Goal: Information Seeking & Learning: Learn about a topic

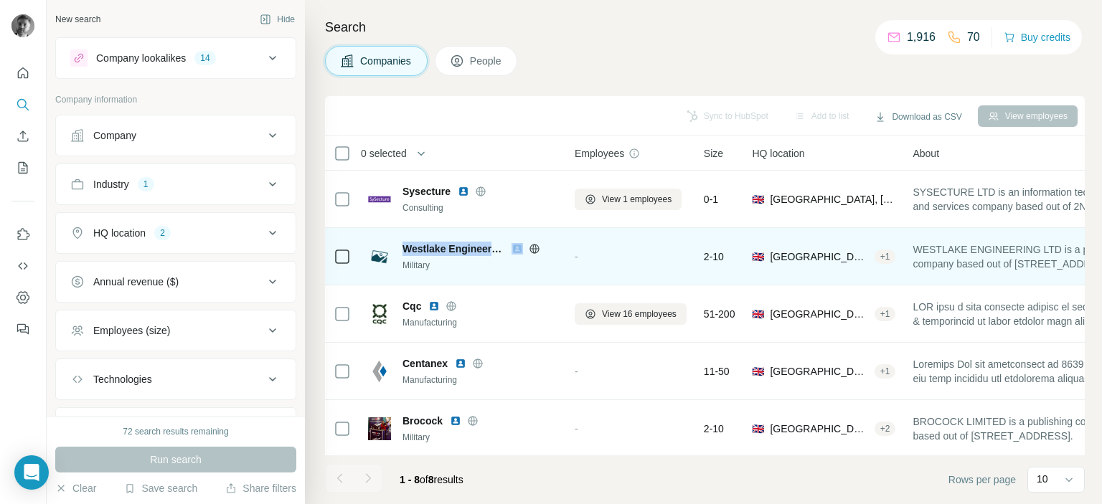
drag, startPoint x: 403, startPoint y: 245, endPoint x: 516, endPoint y: 250, distance: 113.4
click at [516, 250] on div "Westlake Engineering" at bounding box center [479, 249] width 155 height 14
copy span "Westlake Engineering"
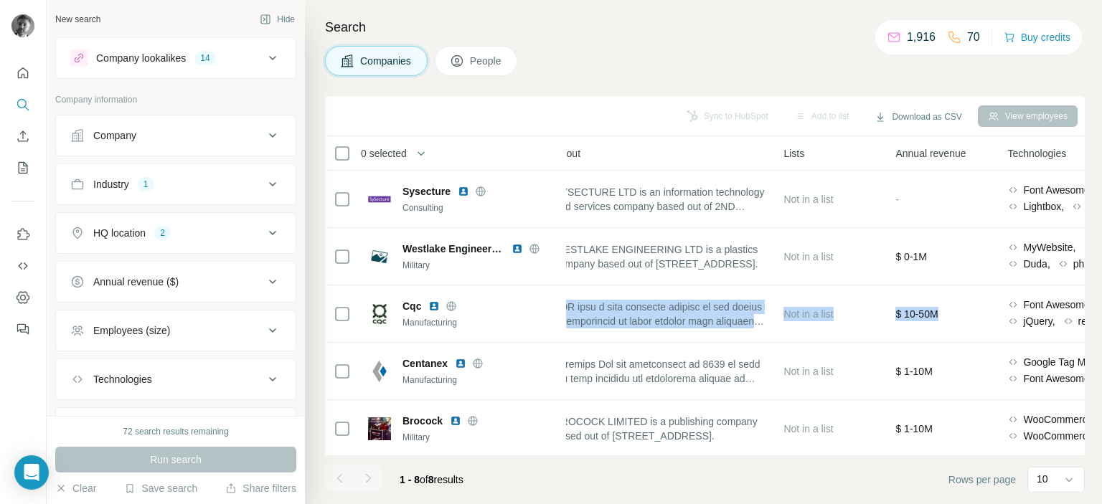
scroll to position [0, 558]
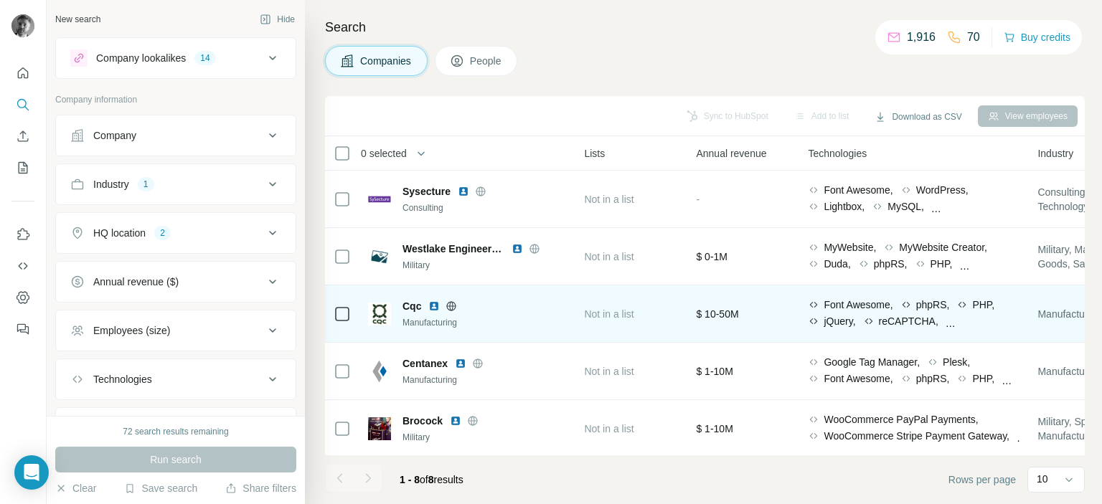
drag, startPoint x: 919, startPoint y: 306, endPoint x: 479, endPoint y: 321, distance: 439.9
click at [0, 0] on tr "Cqc Manufacturing View 16 employees 51-200 🇬🇧 [GEOGRAPHIC_DATA], [GEOGRAPHIC_DA…" at bounding box center [0, 0] width 0 height 0
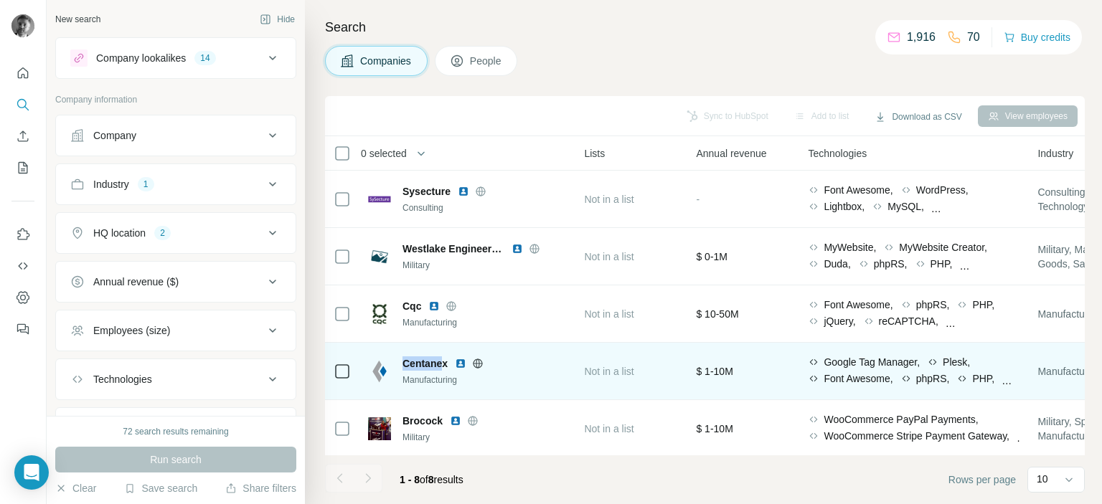
drag, startPoint x: 445, startPoint y: 365, endPoint x: 402, endPoint y: 363, distance: 42.4
click at [402, 363] on span "Centanex" at bounding box center [424, 363] width 45 height 14
click at [456, 361] on img at bounding box center [460, 363] width 11 height 11
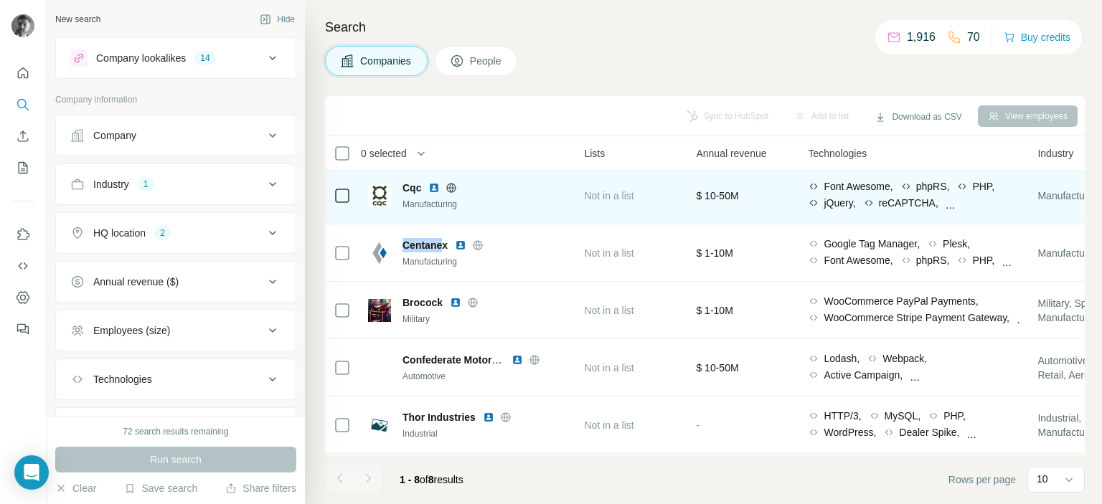
scroll to position [143, 558]
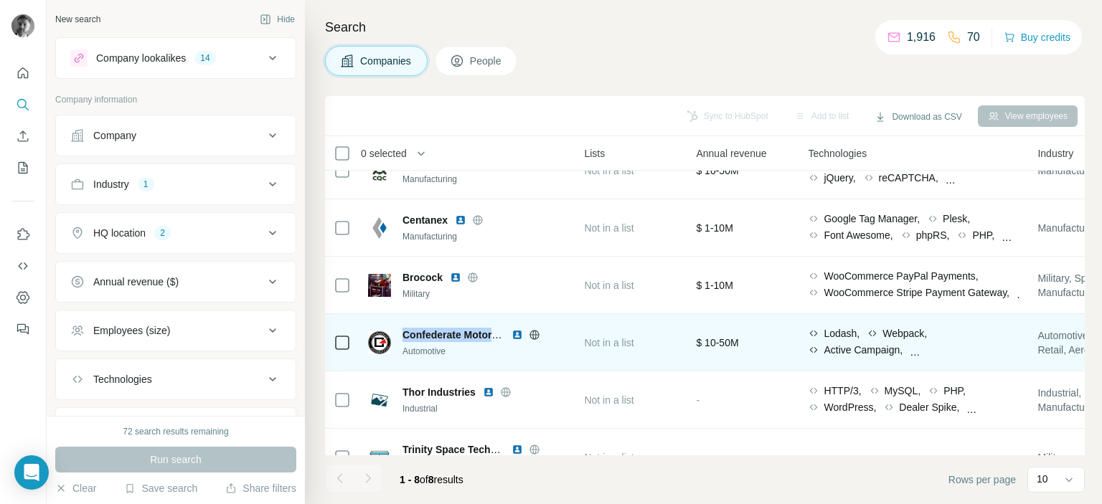
drag, startPoint x: 404, startPoint y: 333, endPoint x: 507, endPoint y: 325, distance: 103.6
click at [507, 325] on div "Confederate Motorcycle Automotive" at bounding box center [462, 342] width 189 height 39
copy span "Confederate Motorcy"
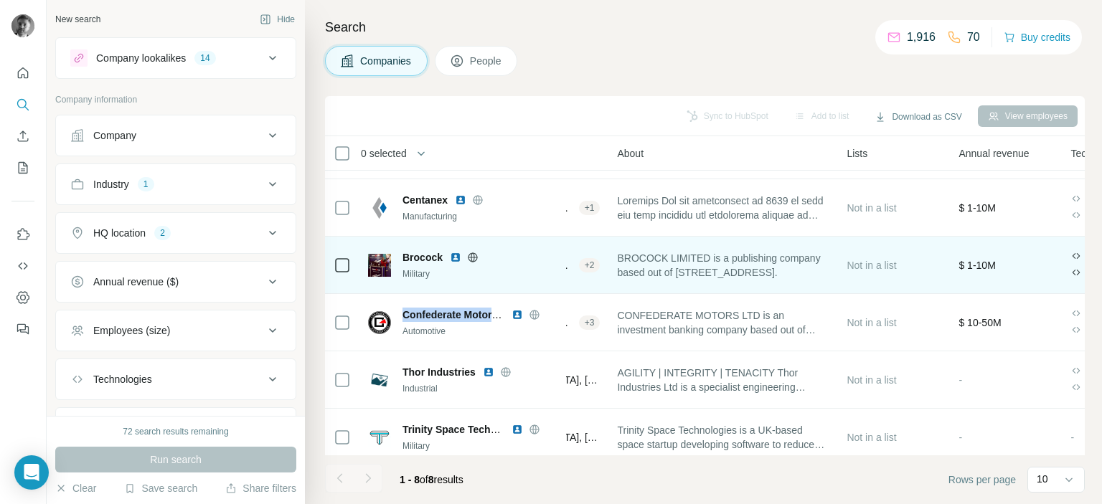
scroll to position [181, 295]
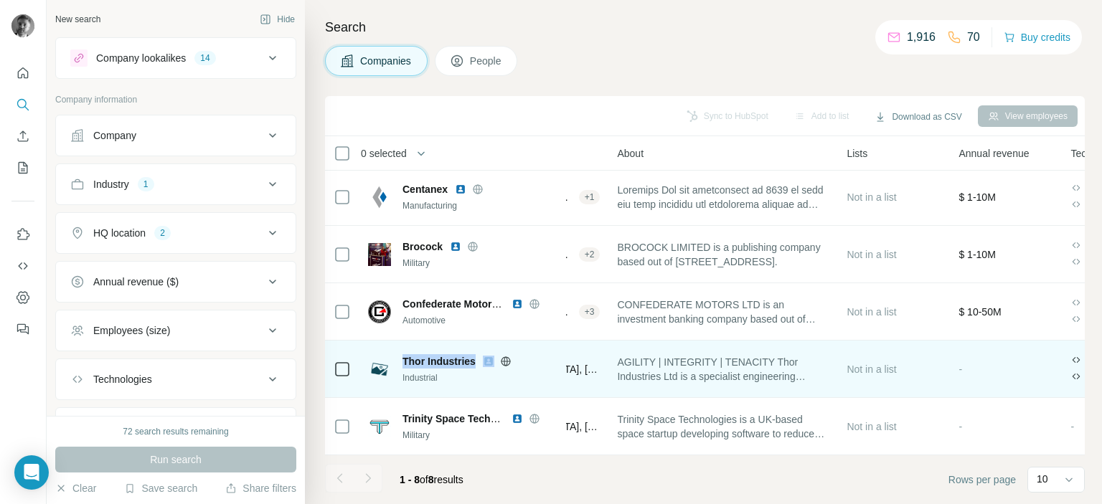
drag, startPoint x: 405, startPoint y: 354, endPoint x: 489, endPoint y: 352, distance: 84.6
click at [489, 354] on div "Thor Industries" at bounding box center [479, 361] width 155 height 14
copy span "Thor Industries"
drag, startPoint x: 623, startPoint y: 364, endPoint x: 472, endPoint y: 363, distance: 151.3
click at [0, 0] on tr "Thor Industries Industrial View 4 employees 2-10 🇬🇧 [GEOGRAPHIC_DATA], [GEOGRAP…" at bounding box center [0, 0] width 0 height 0
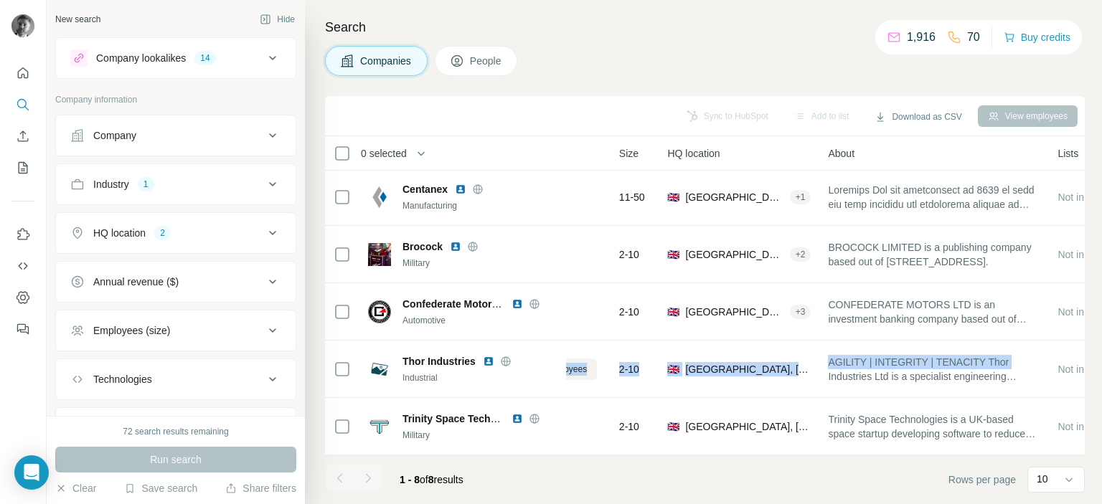
scroll to position [181, 0]
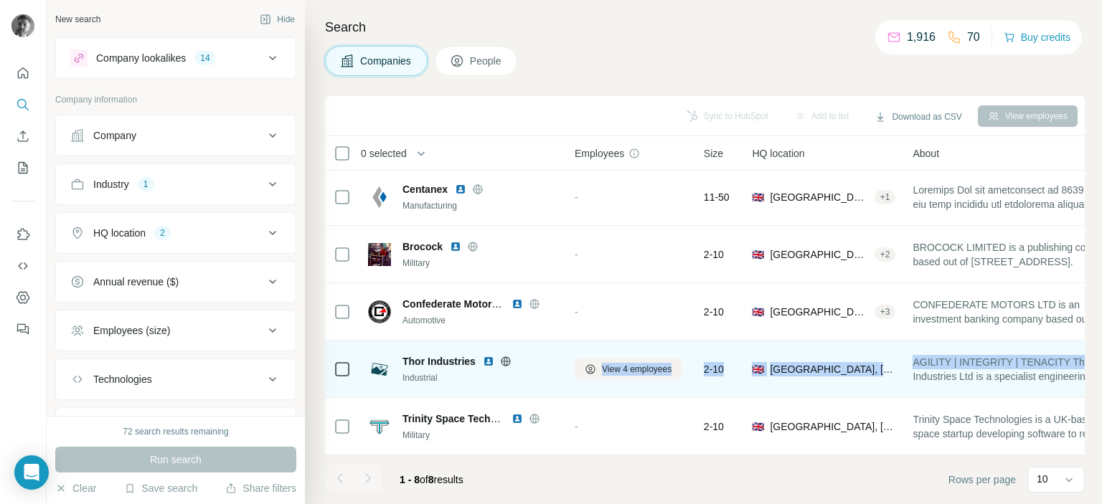
click at [487, 356] on img at bounding box center [488, 361] width 11 height 11
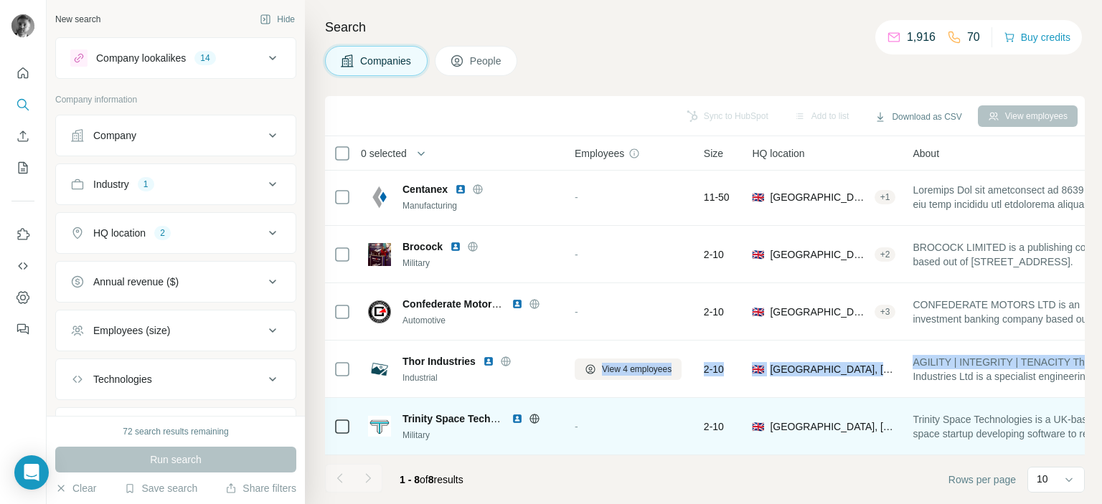
click at [516, 413] on img at bounding box center [516, 418] width 11 height 11
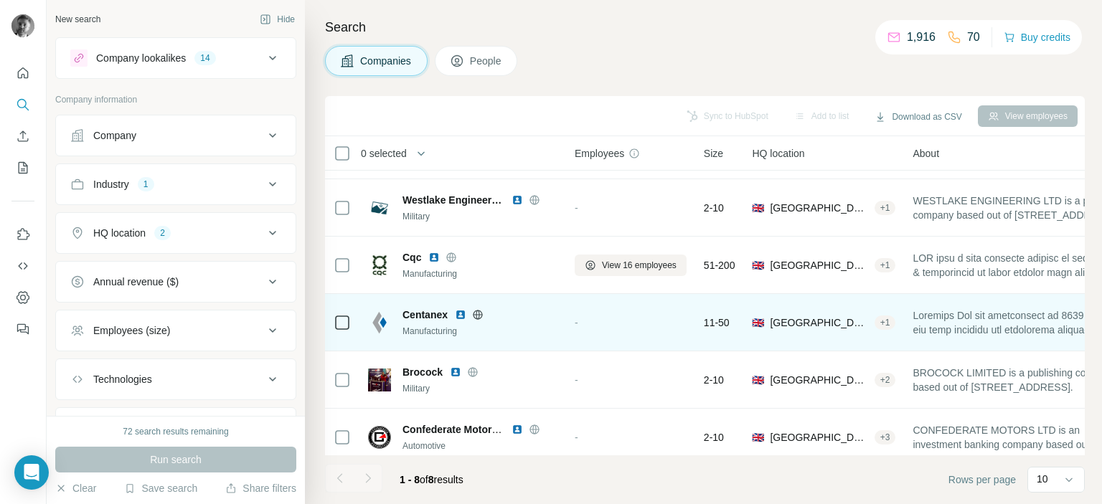
scroll to position [72, 0]
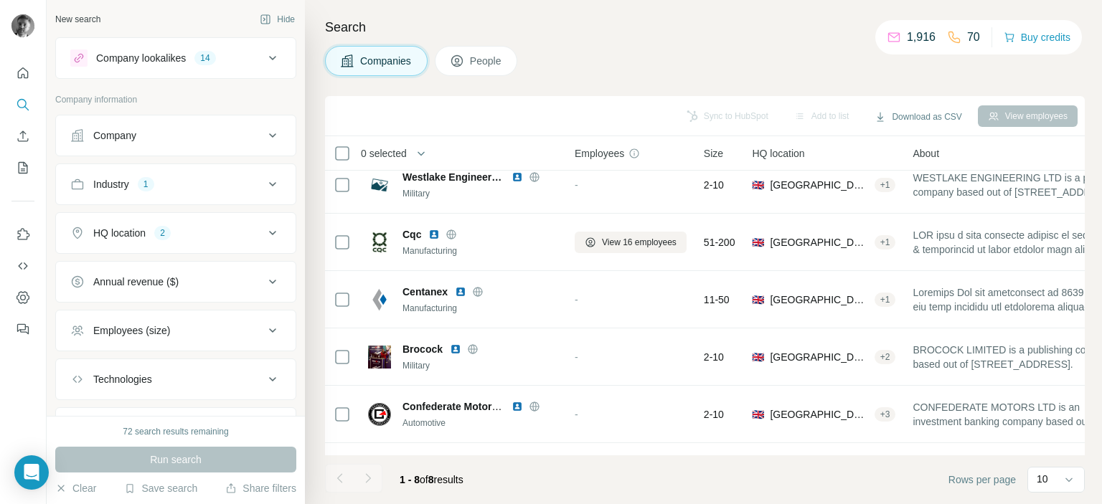
click at [264, 186] on icon at bounding box center [272, 184] width 17 height 17
click at [156, 212] on input at bounding box center [168, 220] width 177 height 16
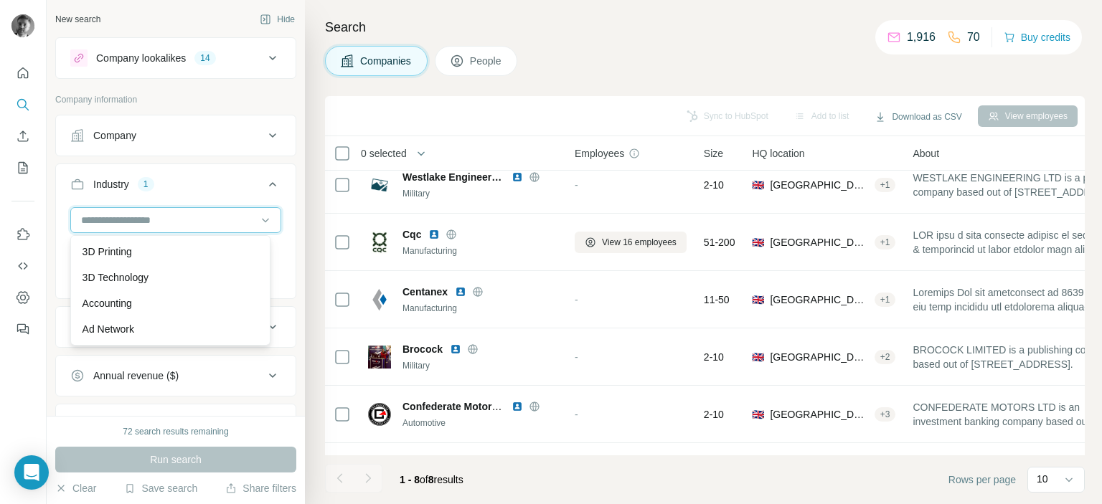
click at [108, 220] on input at bounding box center [168, 220] width 177 height 16
click at [103, 217] on input at bounding box center [168, 220] width 177 height 16
click at [109, 219] on input at bounding box center [168, 220] width 177 height 16
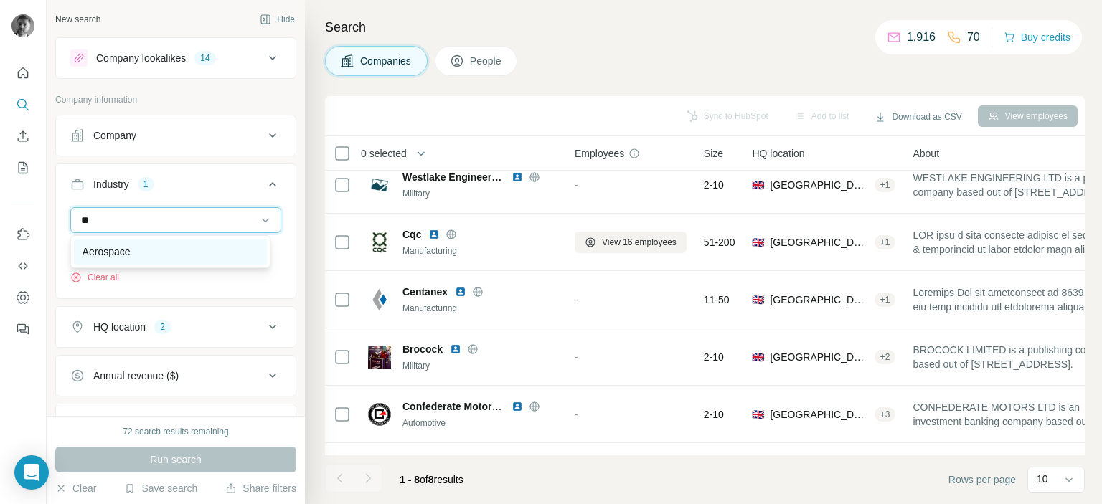
type input "**"
click at [105, 249] on p "Aerospace" at bounding box center [106, 252] width 48 height 14
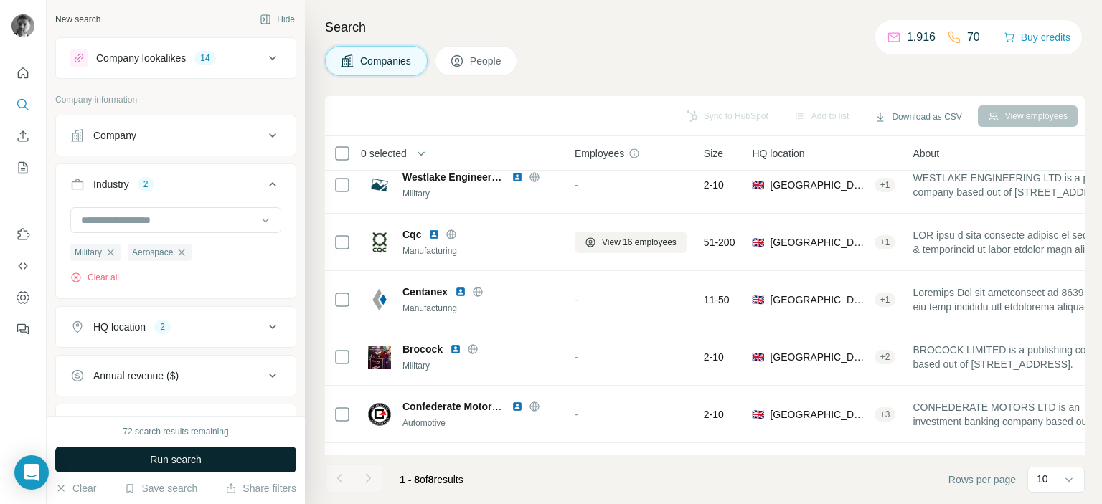
click at [176, 460] on span "Run search" at bounding box center [176, 460] width 52 height 14
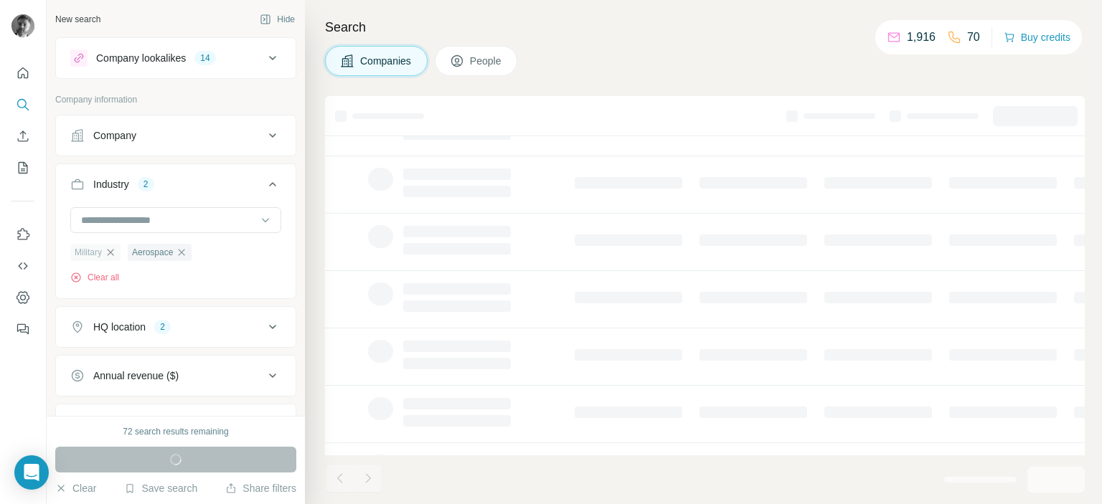
click at [114, 250] on icon "button" at bounding box center [111, 252] width 6 height 6
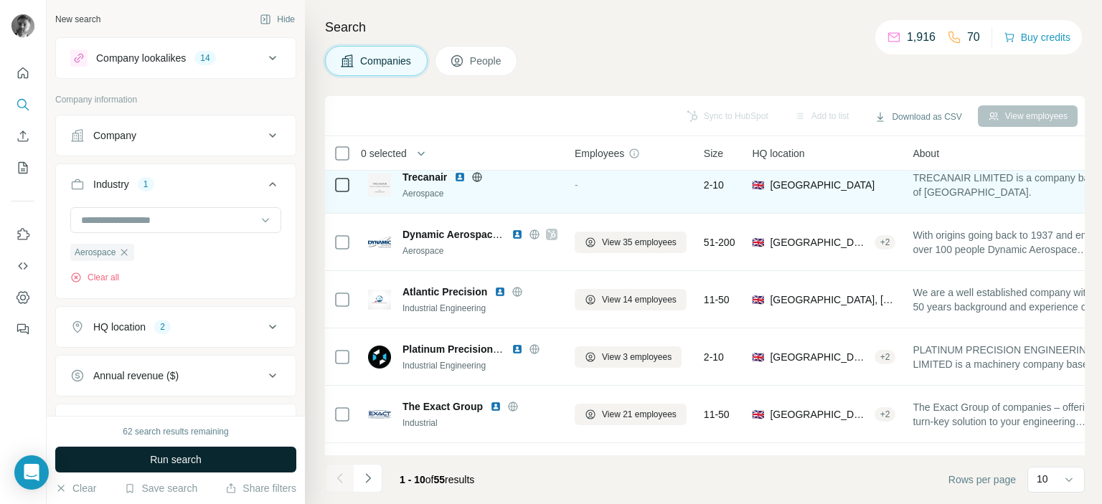
click at [462, 180] on img at bounding box center [459, 176] width 11 height 11
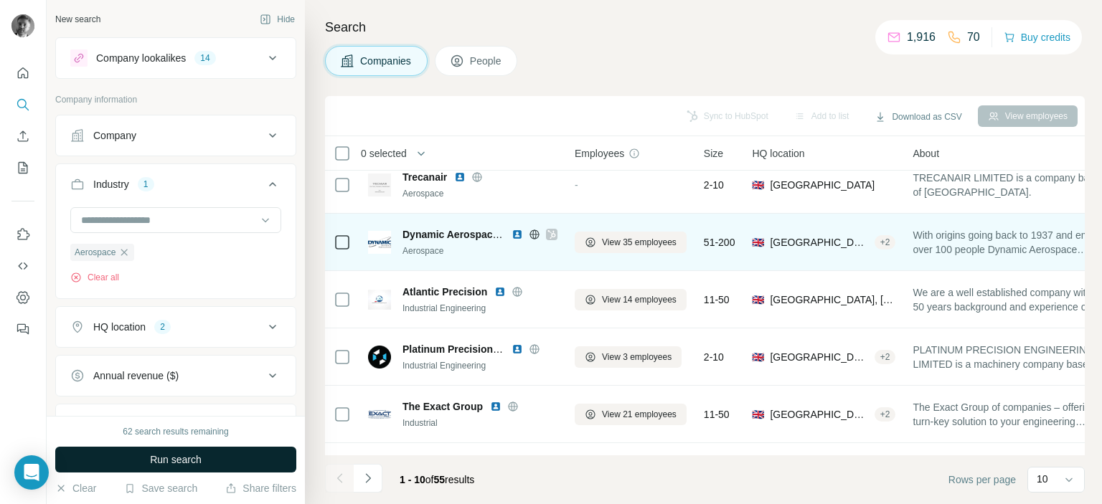
click at [515, 232] on img at bounding box center [516, 234] width 11 height 11
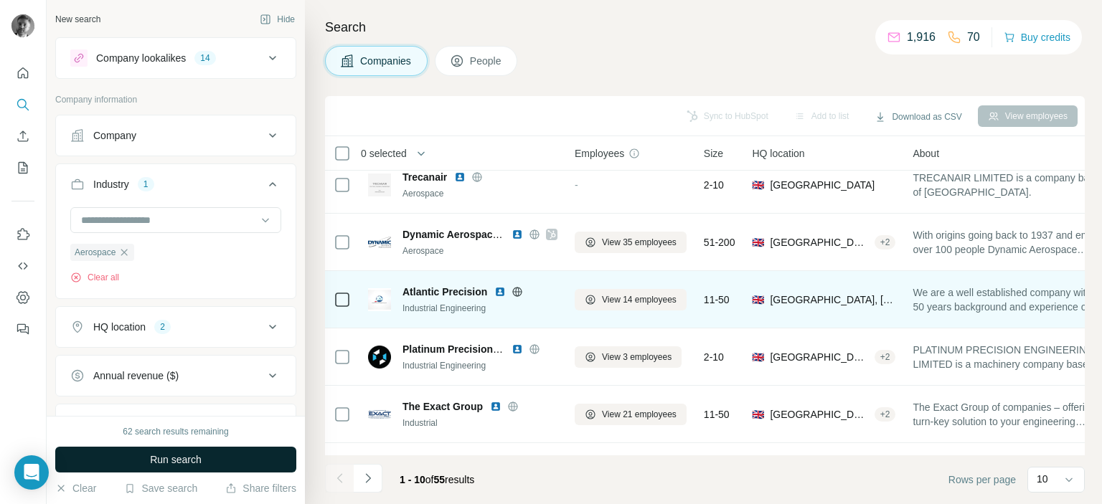
click at [498, 292] on img at bounding box center [499, 291] width 11 height 11
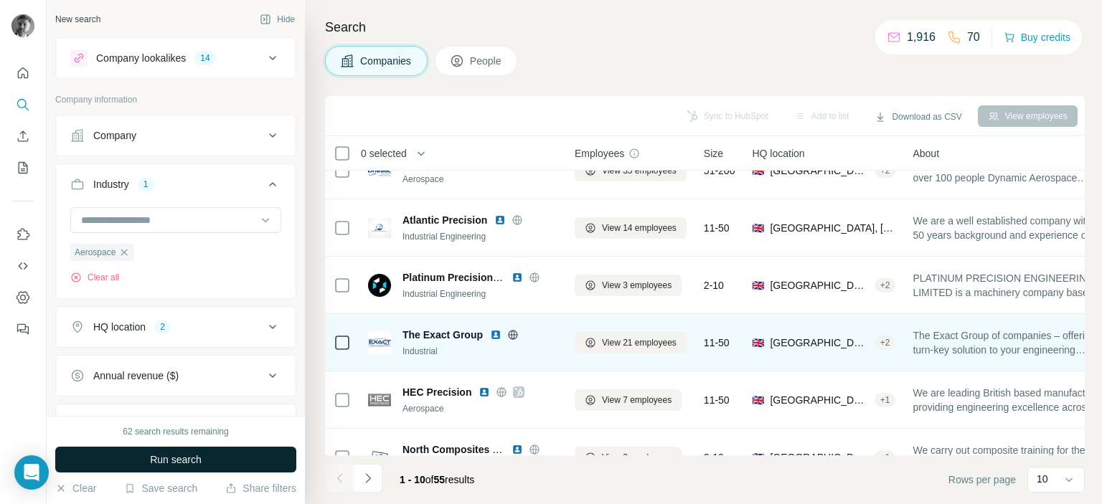
click at [496, 333] on img at bounding box center [495, 334] width 11 height 11
